Goal: Navigation & Orientation: Find specific page/section

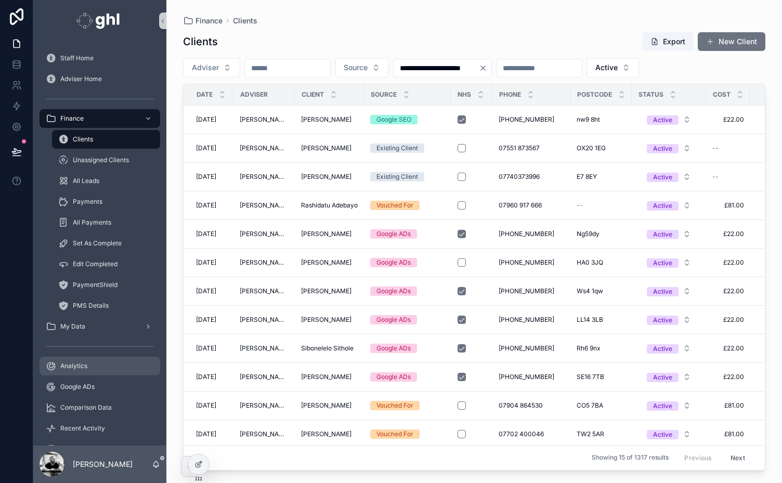
click at [61, 367] on span "Analytics" at bounding box center [73, 366] width 27 height 8
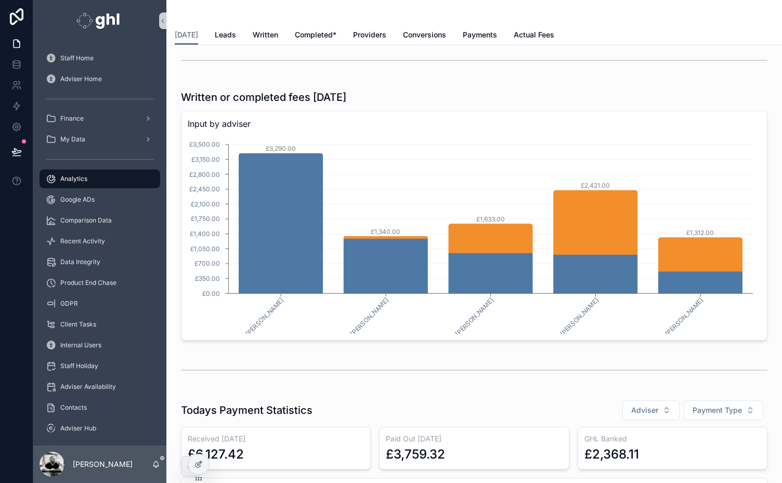
scroll to position [368, 0]
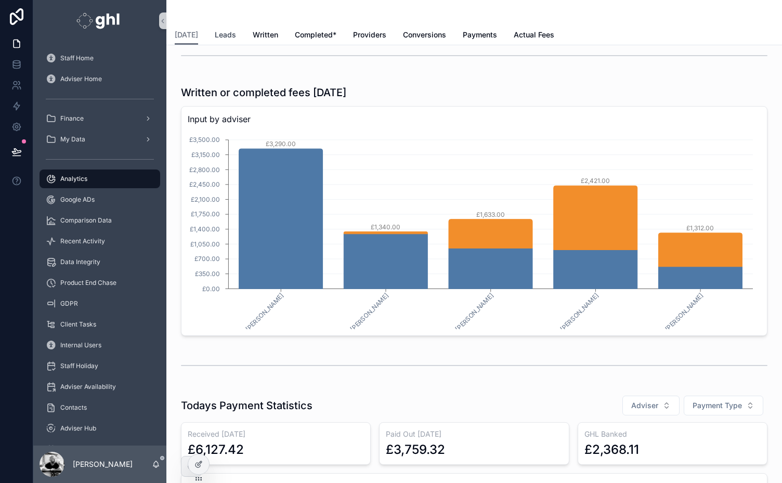
click at [215, 32] on span "Leads" at bounding box center [225, 35] width 21 height 10
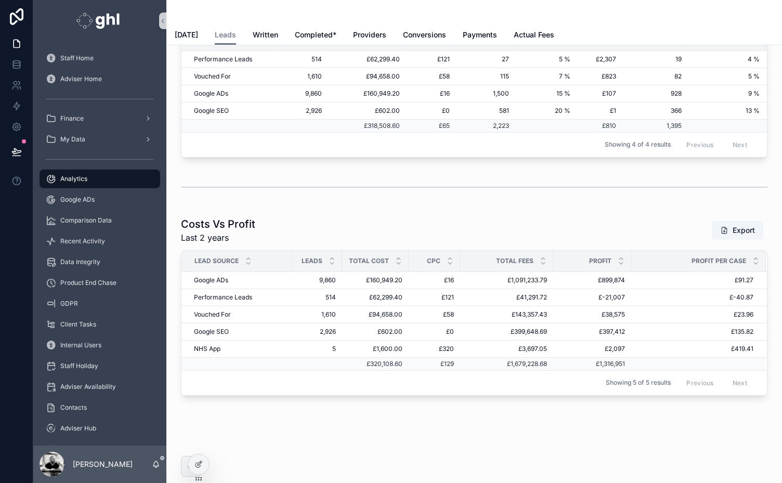
scroll to position [1474, 0]
click at [89, 379] on div "Adviser Availability" at bounding box center [100, 386] width 108 height 17
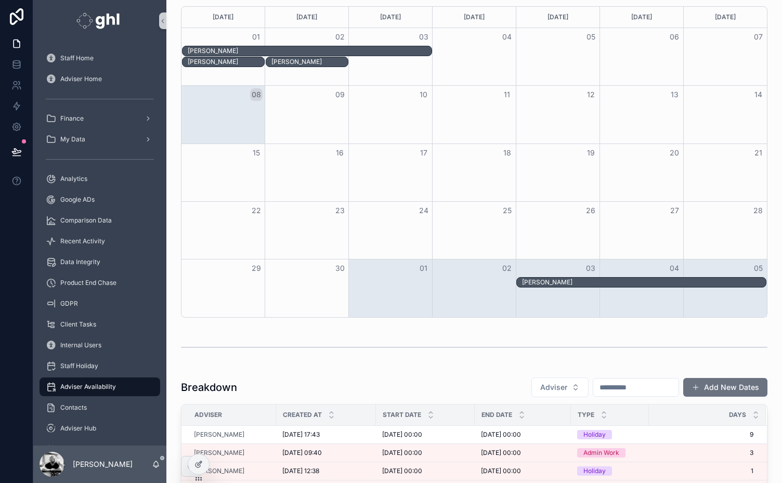
scroll to position [56, 0]
